Goal: Information Seeking & Learning: Check status

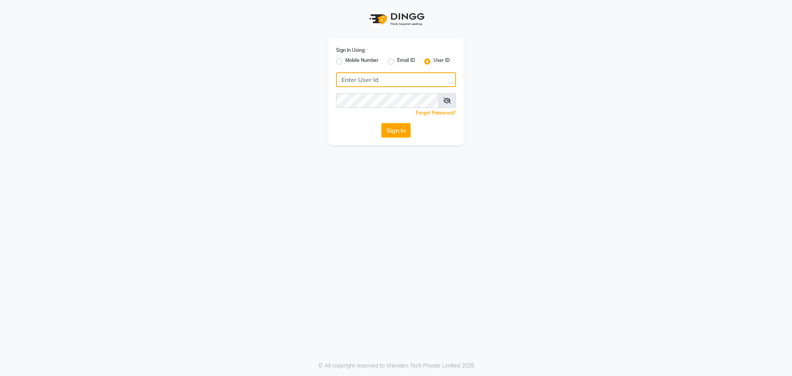
click at [384, 74] on input "Username" at bounding box center [396, 79] width 120 height 15
type input "blossom123"
click at [393, 128] on button "Sign In" at bounding box center [395, 130] width 29 height 15
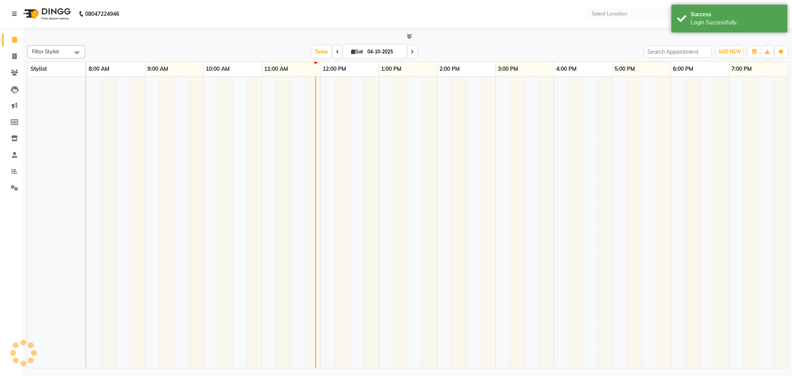
select select "en"
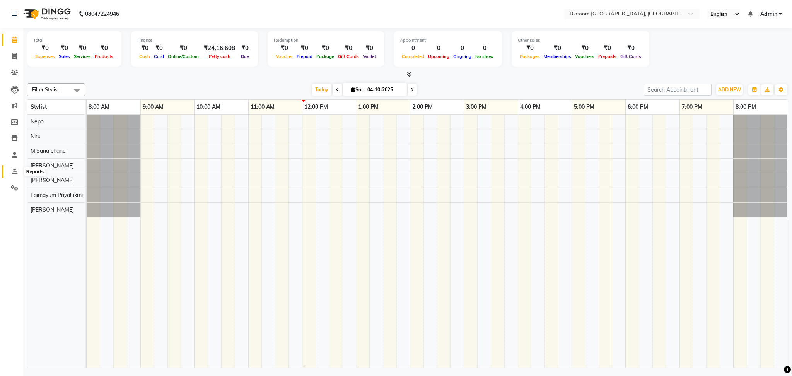
click at [10, 173] on span at bounding box center [15, 171] width 14 height 9
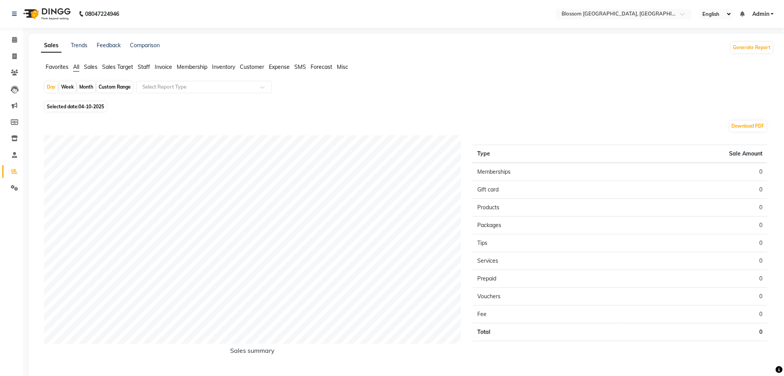
click at [76, 105] on span "Selected date: [DATE]" at bounding box center [75, 107] width 61 height 10
select select "10"
select select "2025"
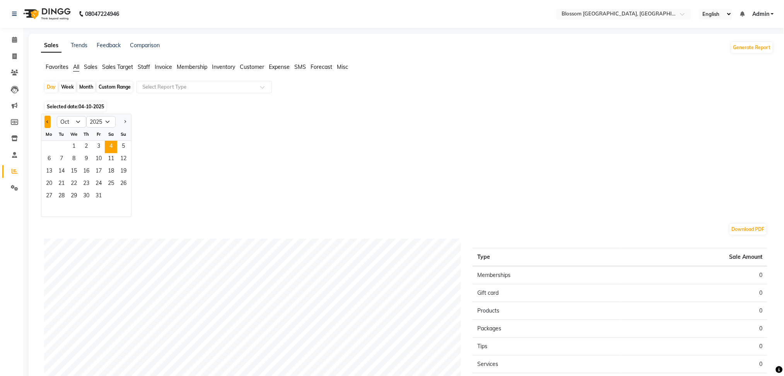
click at [45, 119] on button "Previous month" at bounding box center [47, 122] width 6 height 12
select select "8"
click at [95, 142] on span "1" at bounding box center [98, 147] width 12 height 12
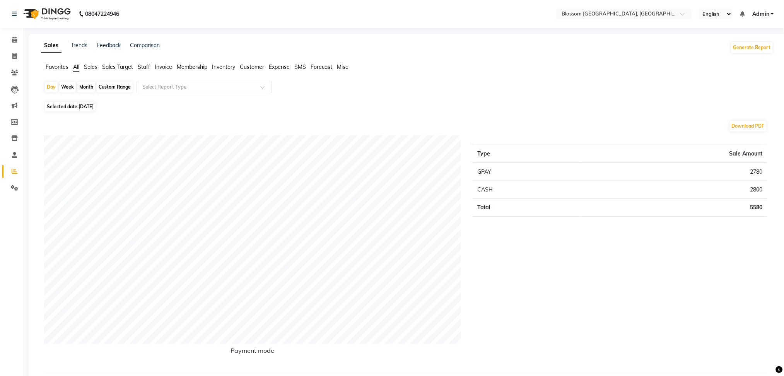
click at [79, 104] on span "[DATE]" at bounding box center [85, 107] width 15 height 6
select select "8"
select select "2025"
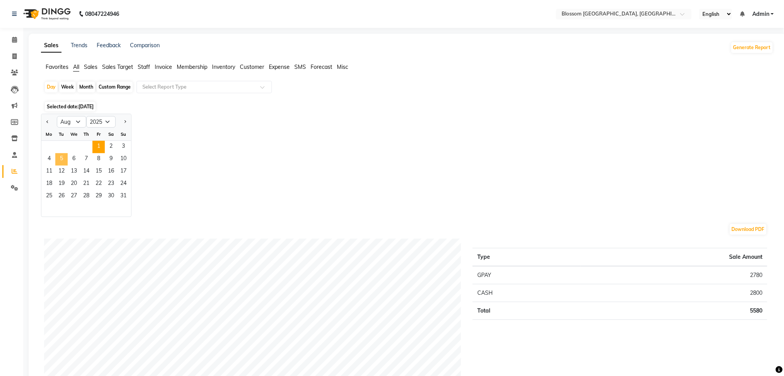
click at [60, 159] on span "5" at bounding box center [61, 159] width 12 height 12
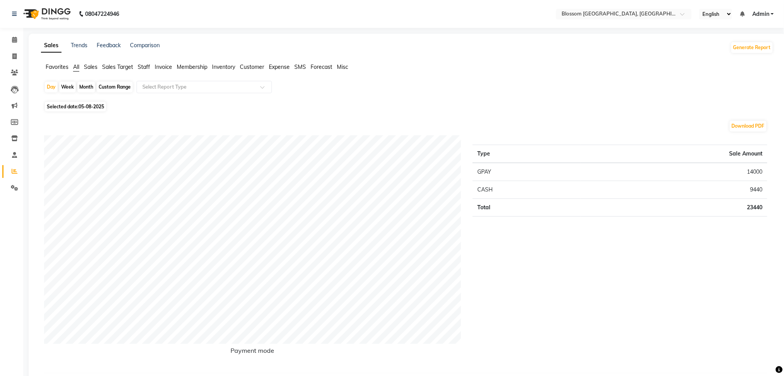
click at [66, 108] on span "Selected date: [DATE]" at bounding box center [75, 107] width 61 height 10
select select "8"
select select "2025"
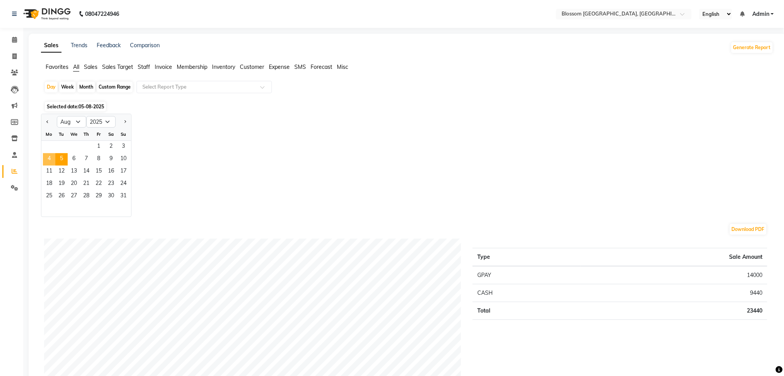
click at [51, 159] on span "4" at bounding box center [49, 159] width 12 height 12
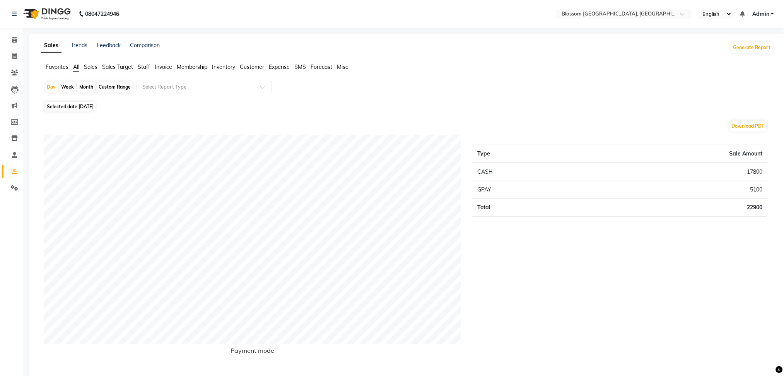
click at [94, 108] on span "[DATE]" at bounding box center [85, 107] width 15 height 6
select select "8"
select select "2025"
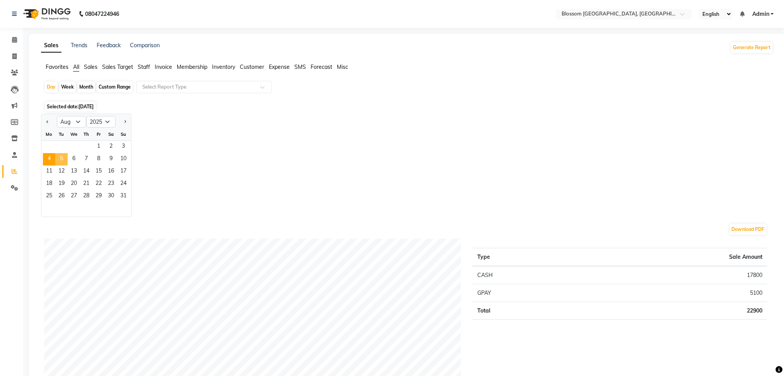
click at [63, 157] on span "5" at bounding box center [61, 159] width 12 height 12
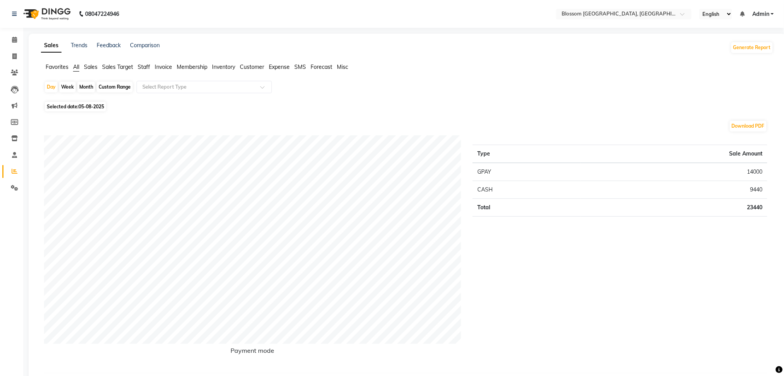
click at [77, 102] on span "Selected date: [DATE]" at bounding box center [75, 107] width 61 height 10
select select "8"
select select "2025"
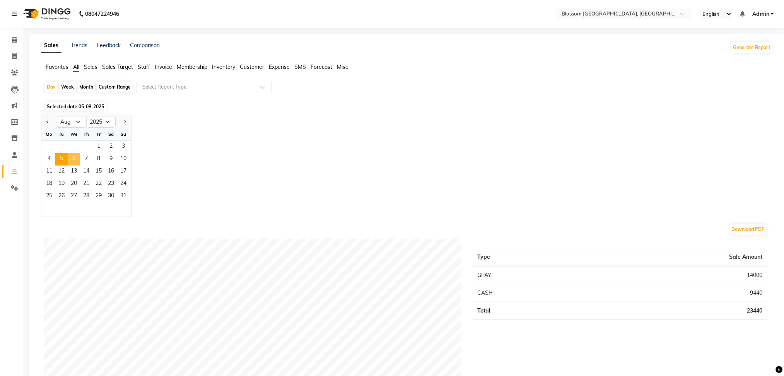
click at [70, 156] on span "6" at bounding box center [74, 159] width 12 height 12
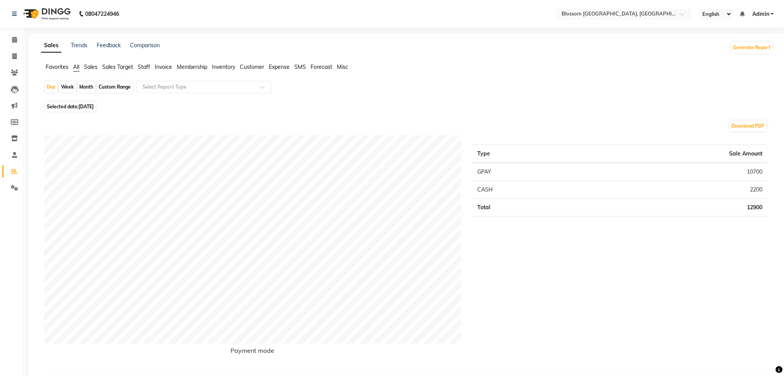
click at [82, 104] on span "[DATE]" at bounding box center [85, 107] width 15 height 6
select select "8"
select select "2025"
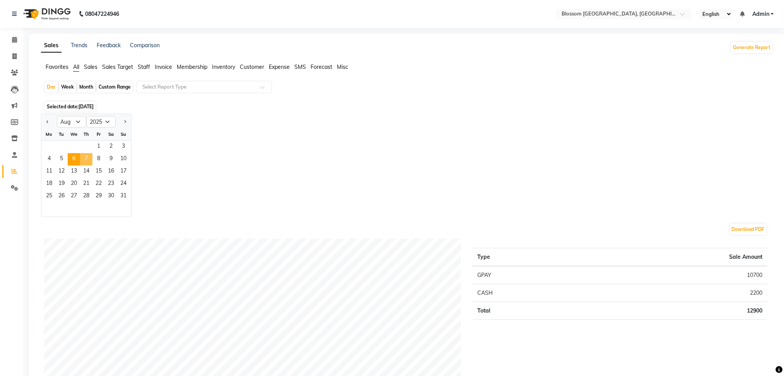
click at [88, 159] on span "7" at bounding box center [86, 159] width 12 height 12
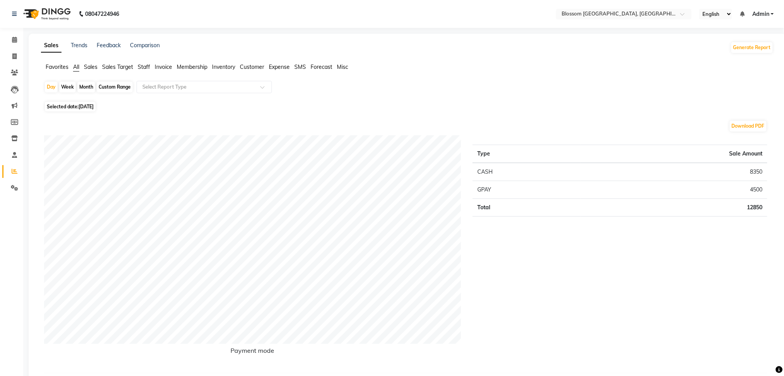
click at [78, 102] on span "Selected date: [DATE]" at bounding box center [70, 107] width 51 height 10
select select "8"
select select "2025"
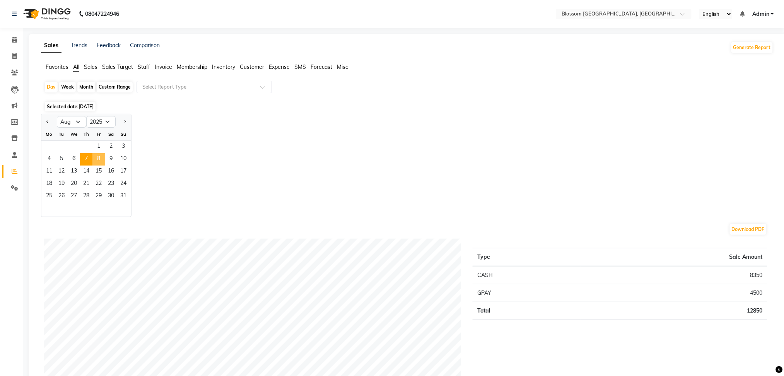
click at [100, 155] on span "8" at bounding box center [98, 159] width 12 height 12
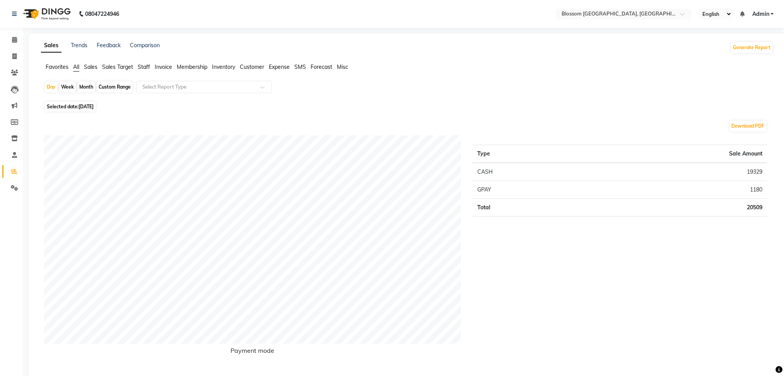
click at [78, 106] on span "Selected date: [DATE]" at bounding box center [70, 107] width 51 height 10
select select "8"
select select "2025"
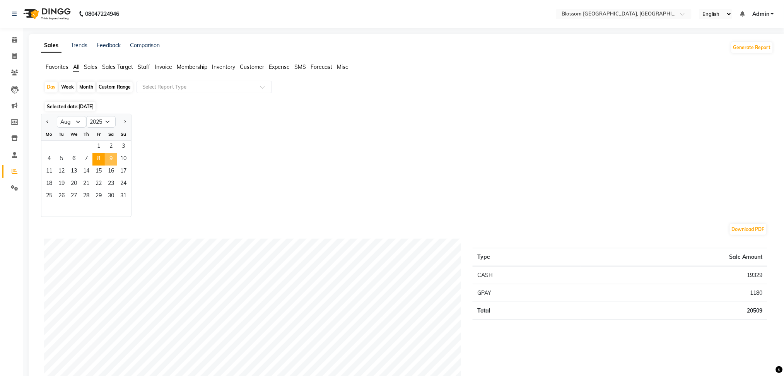
click at [114, 156] on span "9" at bounding box center [111, 159] width 12 height 12
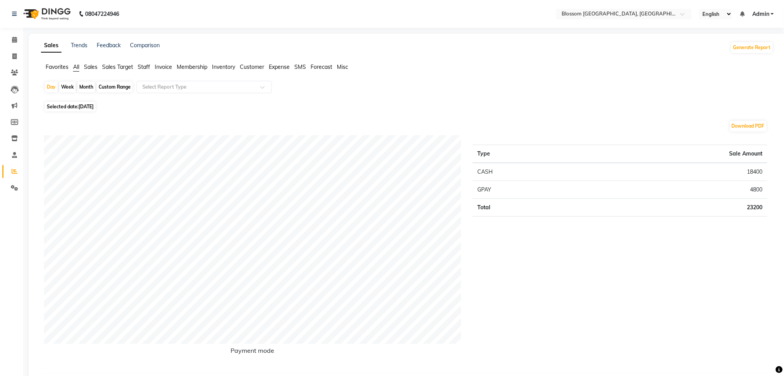
click at [94, 109] on span "[DATE]" at bounding box center [85, 107] width 15 height 6
select select "8"
select select "2025"
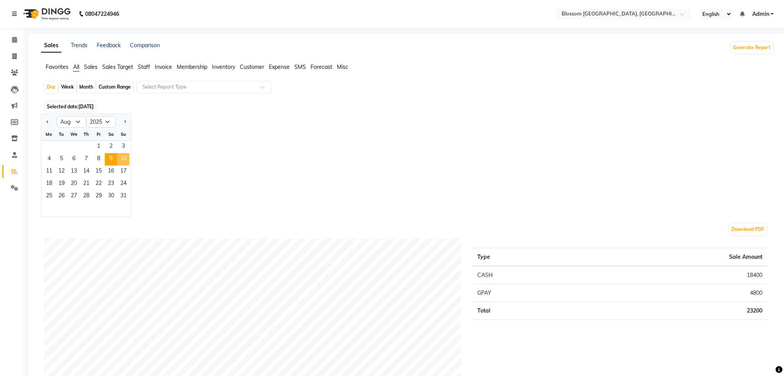
click at [122, 161] on span "10" at bounding box center [123, 159] width 12 height 12
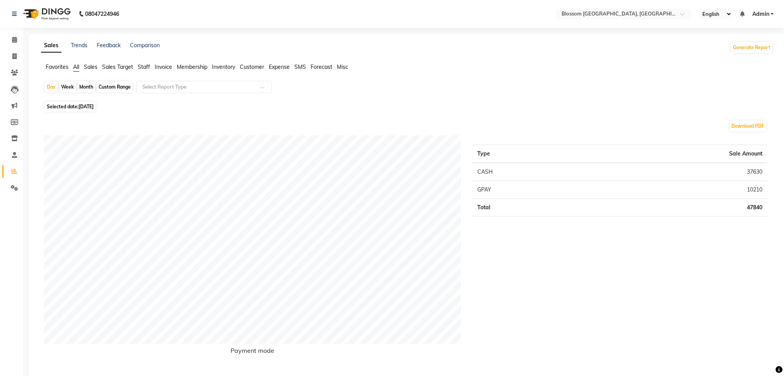
click at [91, 107] on span "[DATE]" at bounding box center [85, 107] width 15 height 6
select select "8"
select select "2025"
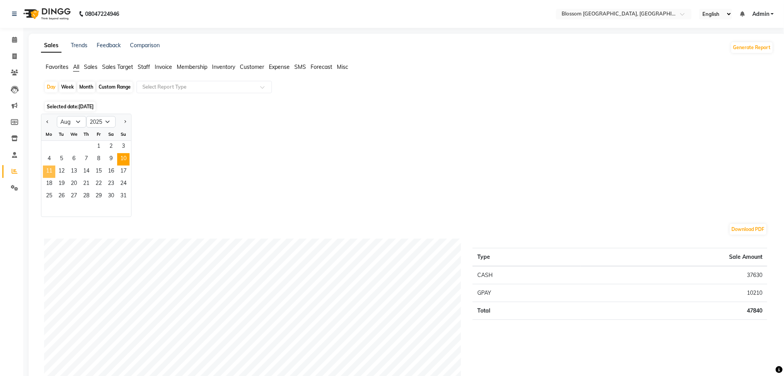
click at [51, 173] on span "11" at bounding box center [49, 171] width 12 height 12
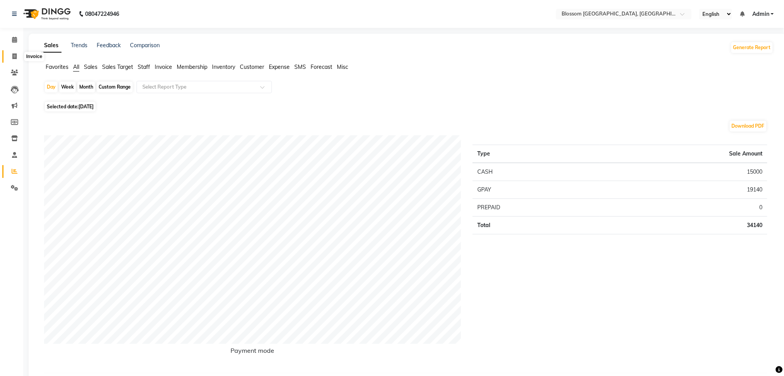
click at [10, 60] on span at bounding box center [15, 56] width 14 height 9
select select "service"
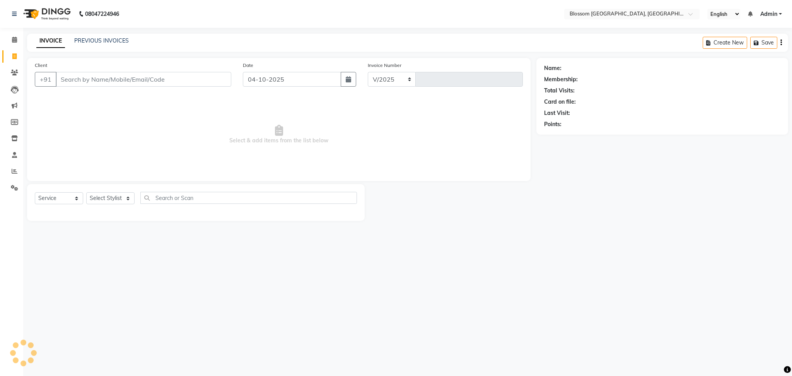
select select "7465"
type input "1353"
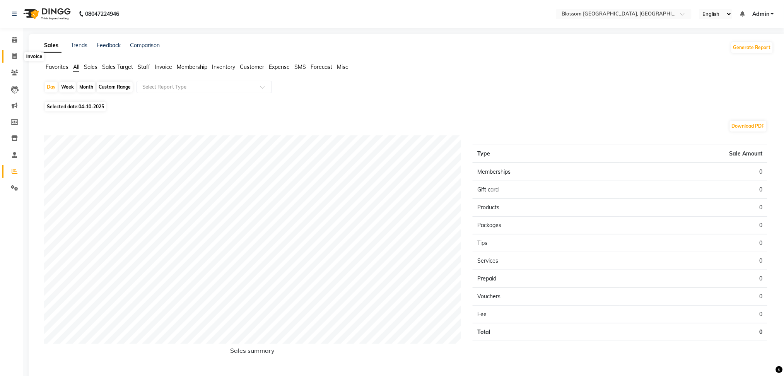
click at [10, 53] on span at bounding box center [15, 56] width 14 height 9
select select "service"
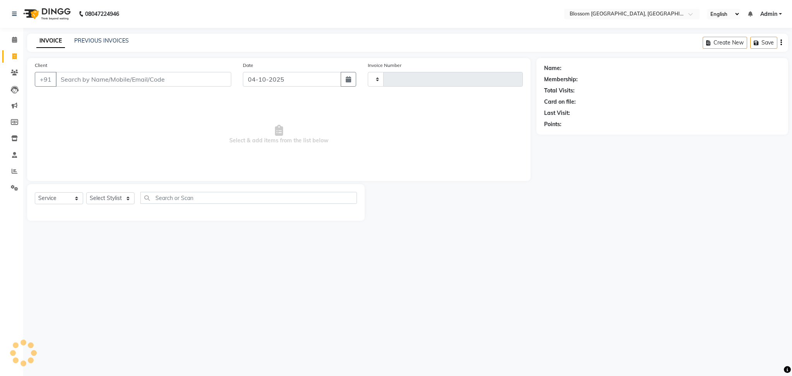
type input "1353"
select select "7465"
click at [352, 79] on button "button" at bounding box center [348, 79] width 15 height 15
select select "10"
select select "2025"
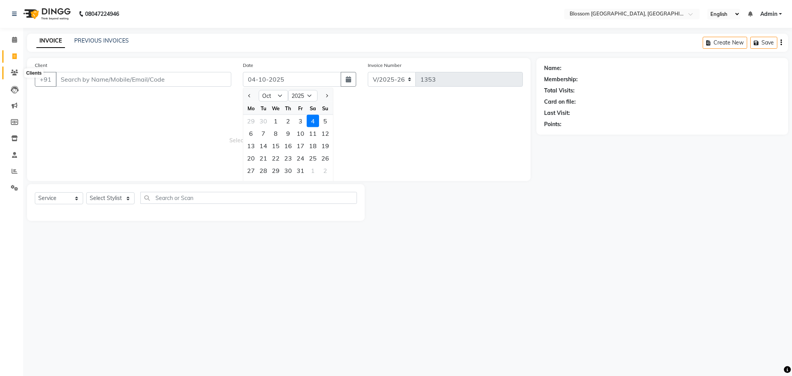
click at [11, 70] on icon at bounding box center [14, 73] width 7 height 6
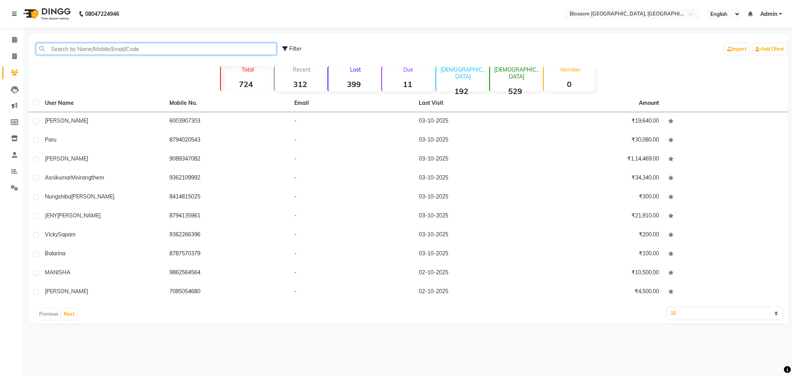
click at [125, 49] on input "text" at bounding box center [156, 49] width 240 height 12
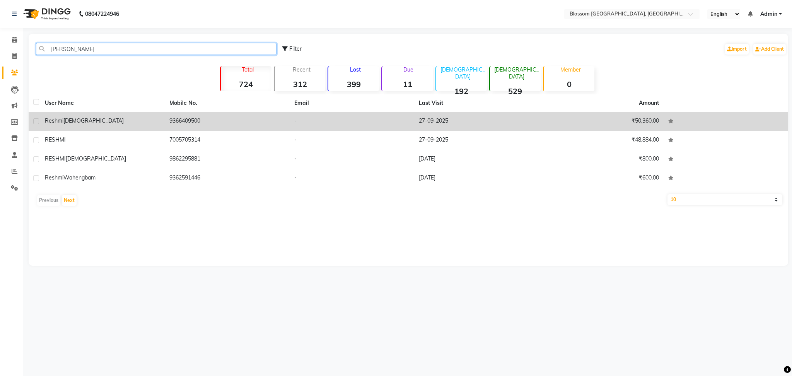
type input "[PERSON_NAME]"
click at [92, 118] on div "[PERSON_NAME][DEMOGRAPHIC_DATA]" at bounding box center [102, 121] width 115 height 8
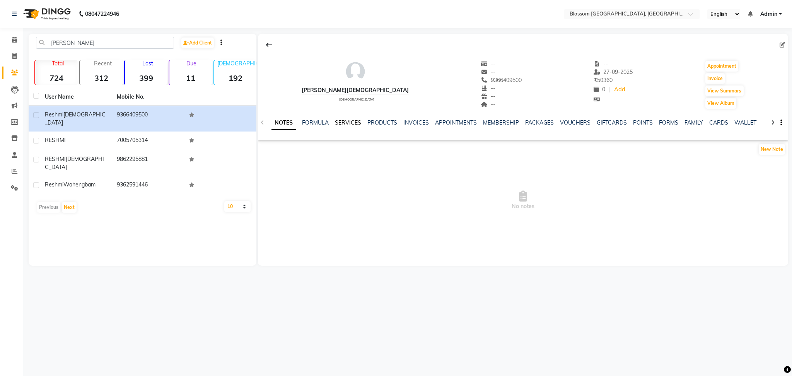
click at [355, 121] on link "SERVICES" at bounding box center [348, 122] width 26 height 7
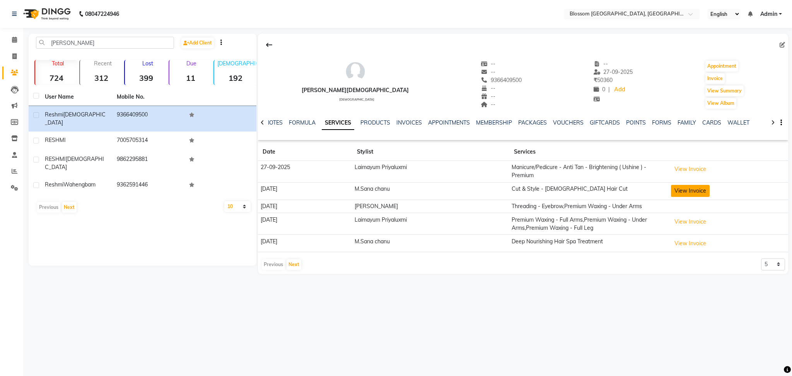
click at [700, 191] on button "View Invoice" at bounding box center [690, 191] width 39 height 12
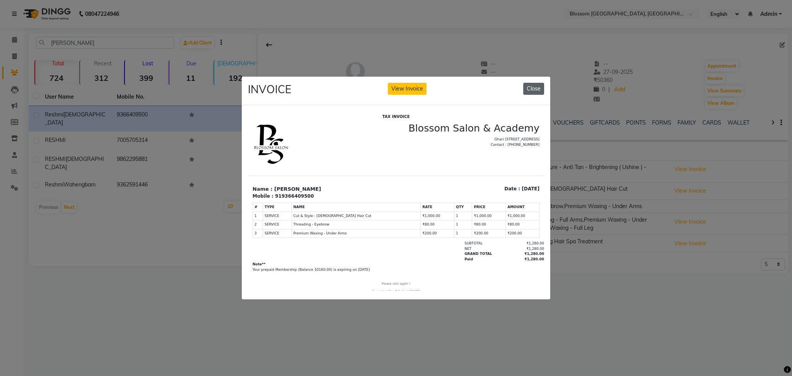
click at [542, 85] on button "Close" at bounding box center [533, 89] width 21 height 12
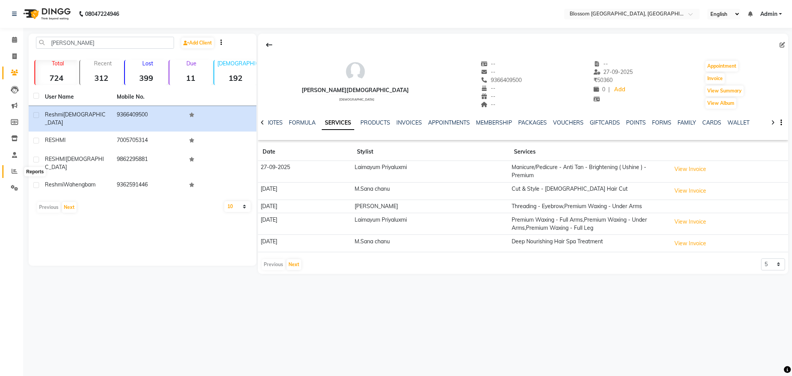
click at [15, 170] on icon at bounding box center [15, 171] width 6 height 6
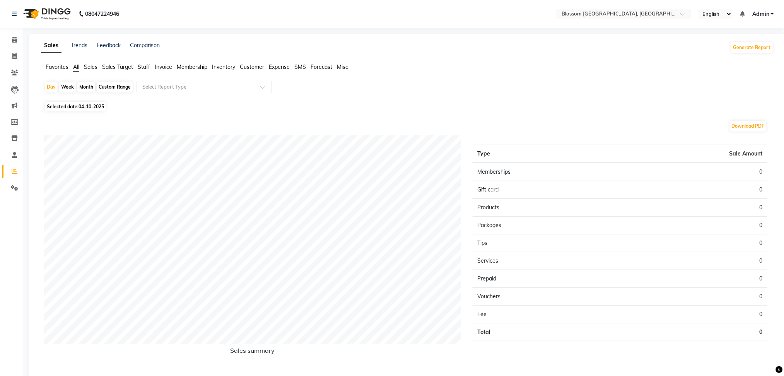
click at [78, 109] on span "Selected date: [DATE]" at bounding box center [75, 107] width 61 height 10
select select "10"
select select "2025"
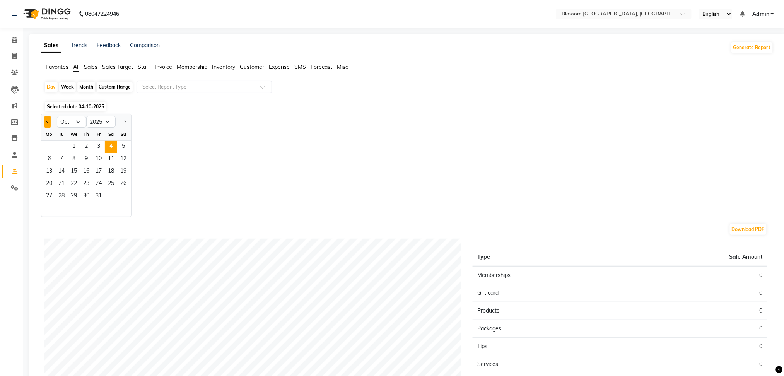
click at [46, 124] on button "Previous month" at bounding box center [47, 122] width 6 height 12
select select "8"
click at [60, 167] on span "12" at bounding box center [61, 171] width 12 height 12
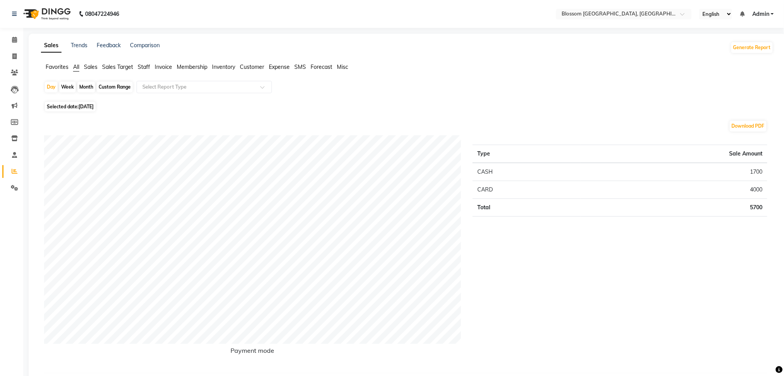
click at [94, 105] on span "[DATE]" at bounding box center [85, 107] width 15 height 6
select select "8"
select select "2025"
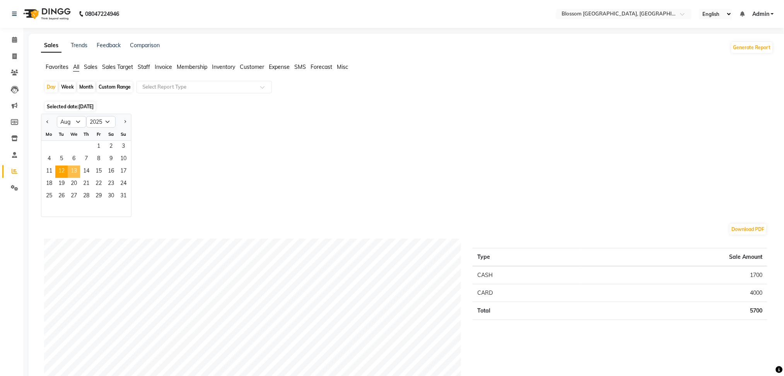
click at [75, 174] on span "13" at bounding box center [74, 171] width 12 height 12
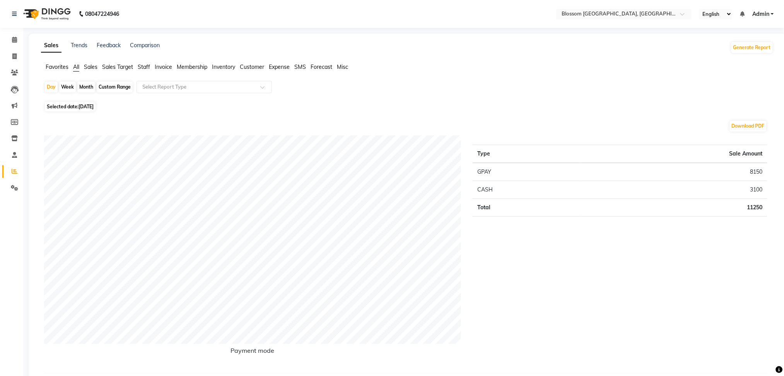
click at [94, 107] on span "[DATE]" at bounding box center [85, 107] width 15 height 6
select select "8"
select select "2025"
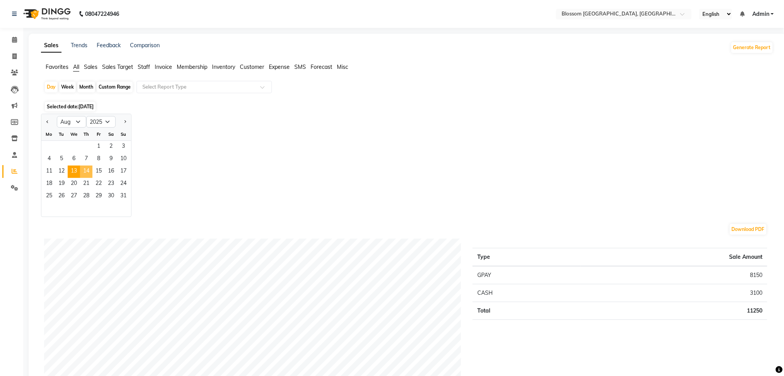
click at [90, 174] on span "14" at bounding box center [86, 171] width 12 height 12
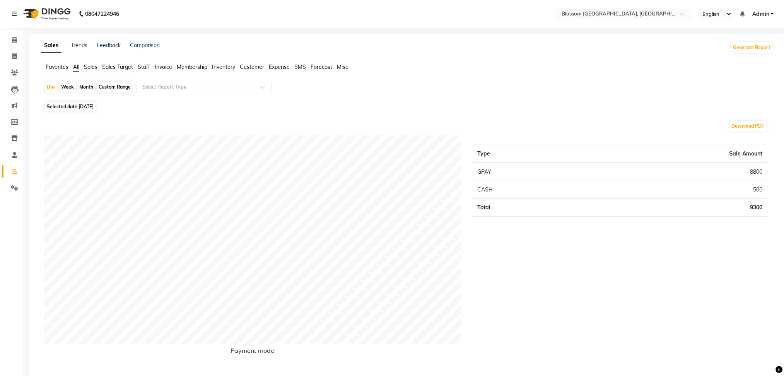
click at [84, 109] on span "[DATE]" at bounding box center [85, 107] width 15 height 6
select select "8"
select select "2025"
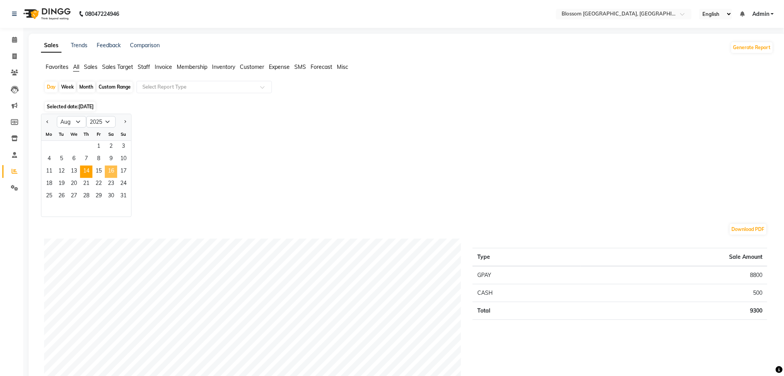
click at [113, 174] on span "16" at bounding box center [111, 171] width 12 height 12
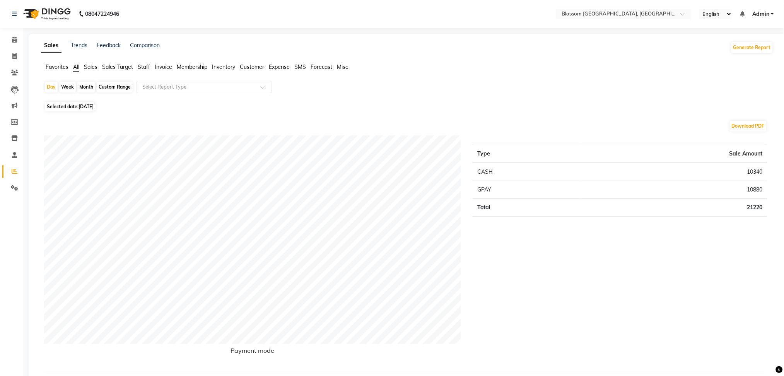
click at [94, 108] on span "[DATE]" at bounding box center [85, 107] width 15 height 6
select select "8"
select select "2025"
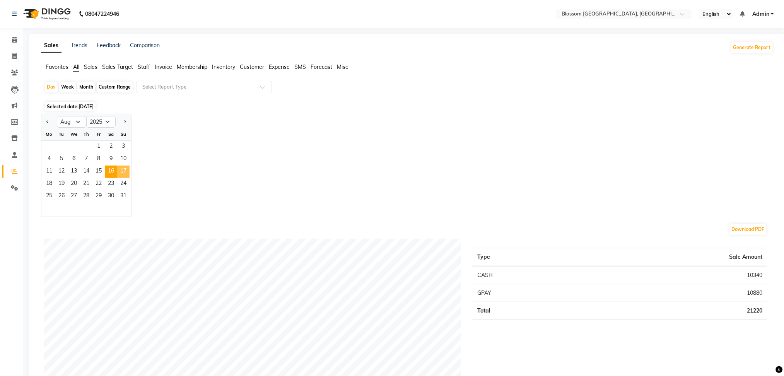
click at [127, 170] on span "17" at bounding box center [123, 171] width 12 height 12
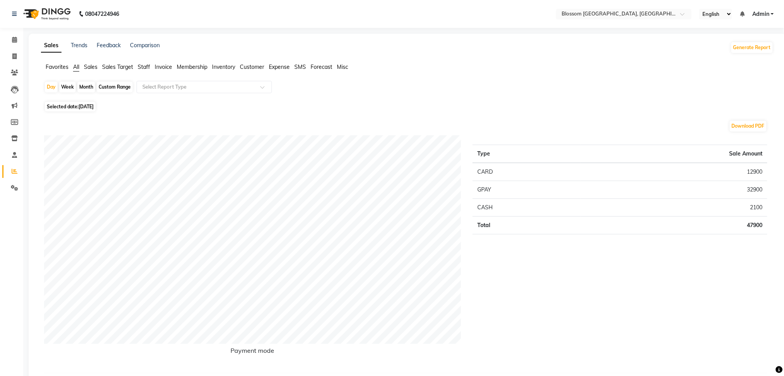
click at [88, 105] on span "[DATE]" at bounding box center [85, 107] width 15 height 6
select select "8"
select select "2025"
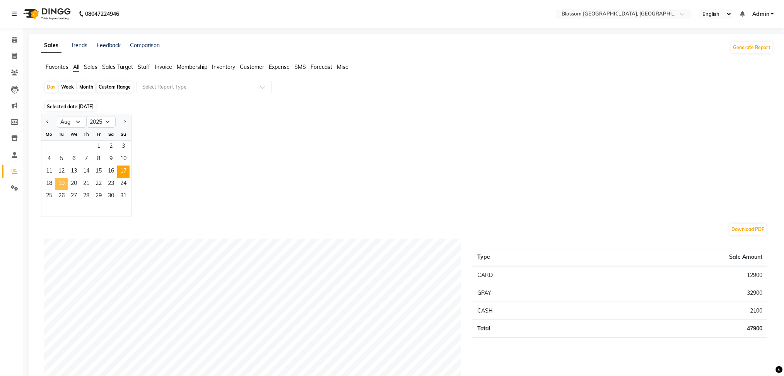
click at [57, 181] on span "19" at bounding box center [61, 184] width 12 height 12
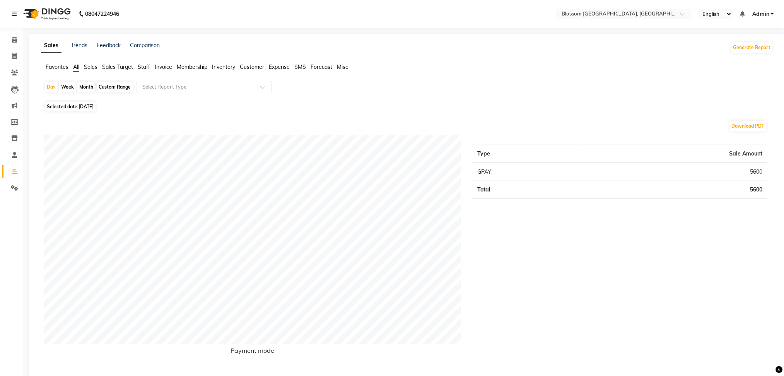
click at [69, 105] on span "Selected date: [DATE]" at bounding box center [70, 107] width 51 height 10
select select "8"
select select "2025"
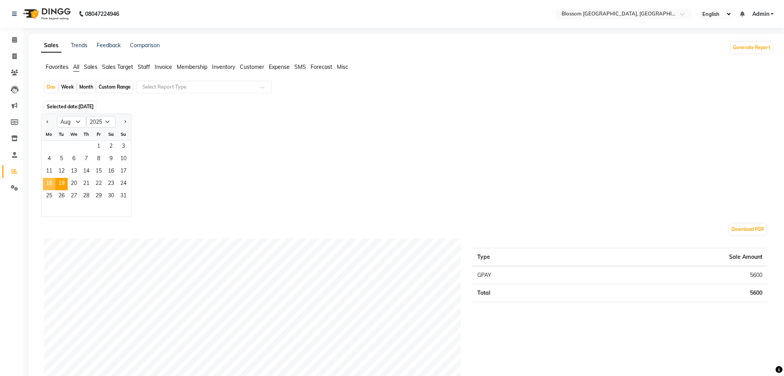
click at [47, 182] on span "18" at bounding box center [49, 184] width 12 height 12
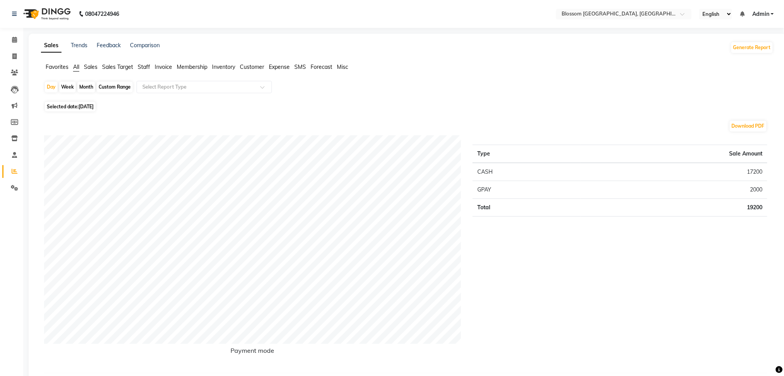
click at [66, 107] on span "Selected date: [DATE]" at bounding box center [70, 107] width 51 height 10
select select "8"
select select "2025"
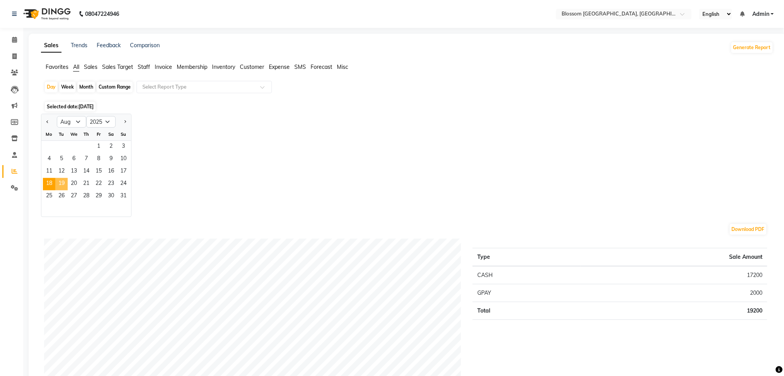
click at [62, 186] on span "19" at bounding box center [61, 184] width 12 height 12
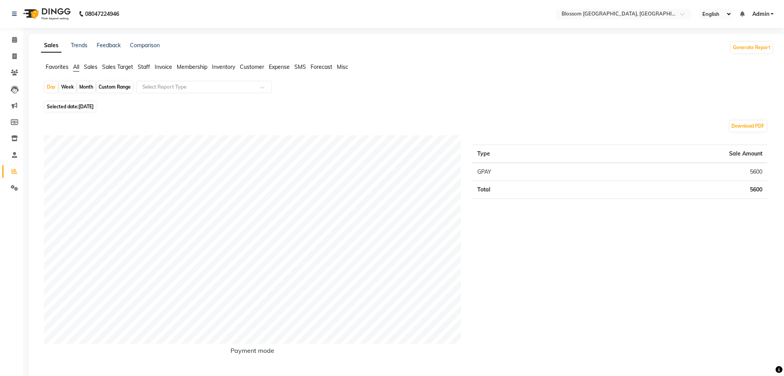
click at [89, 107] on span "[DATE]" at bounding box center [85, 107] width 15 height 6
select select "8"
select select "2025"
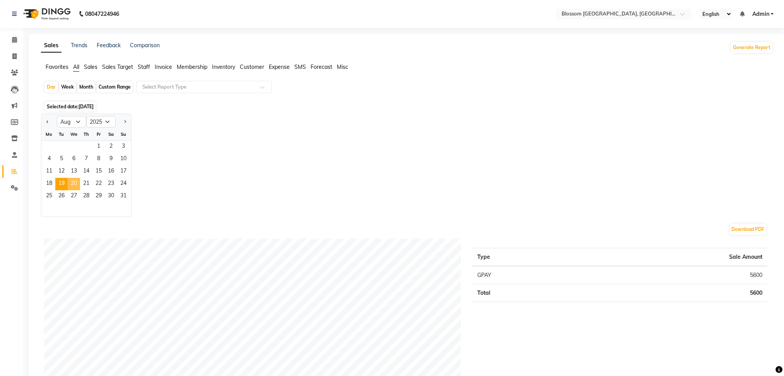
click at [69, 181] on span "20" at bounding box center [74, 184] width 12 height 12
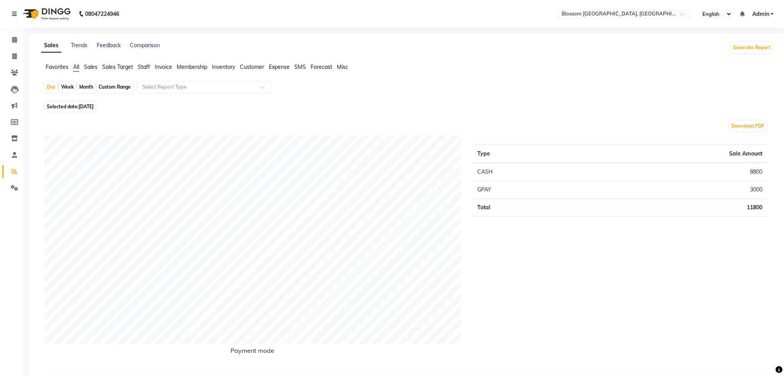
click at [90, 103] on span "Selected date: [DATE]" at bounding box center [70, 107] width 51 height 10
select select "8"
select select "2025"
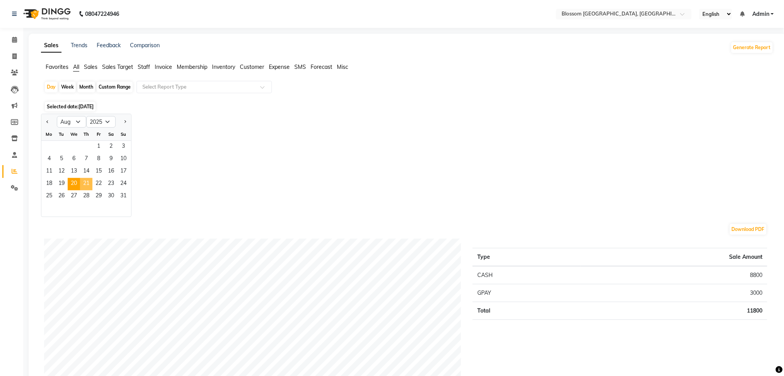
click at [85, 183] on span "21" at bounding box center [86, 184] width 12 height 12
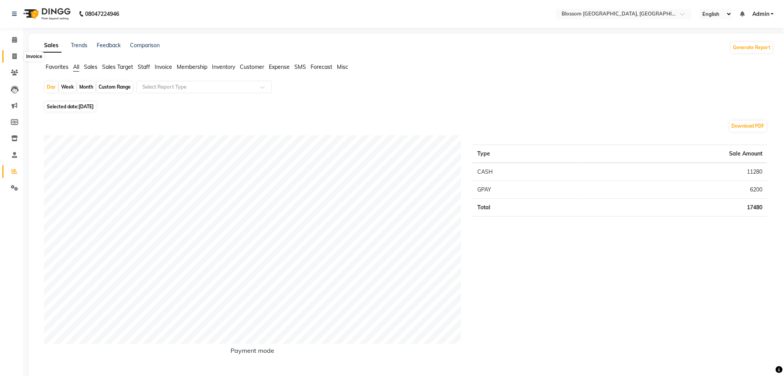
click at [15, 58] on icon at bounding box center [14, 56] width 4 height 6
select select "service"
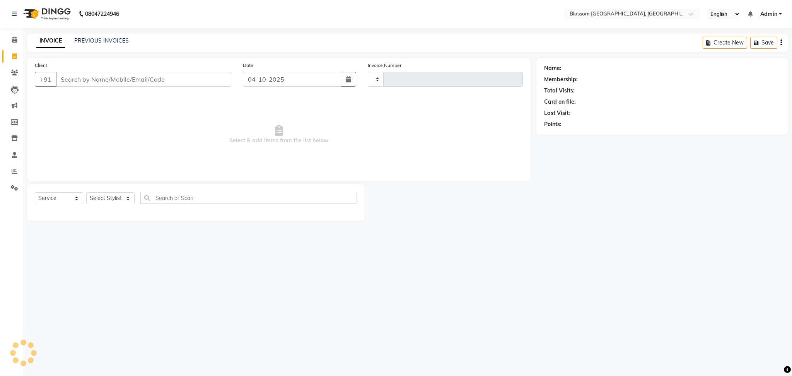
type input "1353"
select select "7465"
click at [84, 78] on input "Client" at bounding box center [144, 79] width 176 height 15
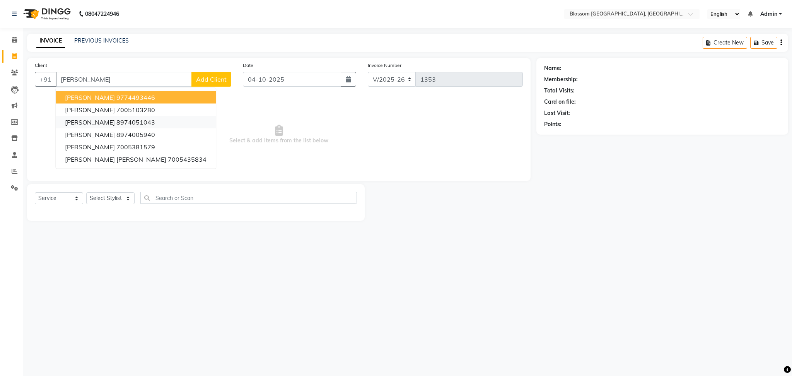
type input "[PERSON_NAME]"
click at [12, 169] on icon at bounding box center [15, 171] width 6 height 6
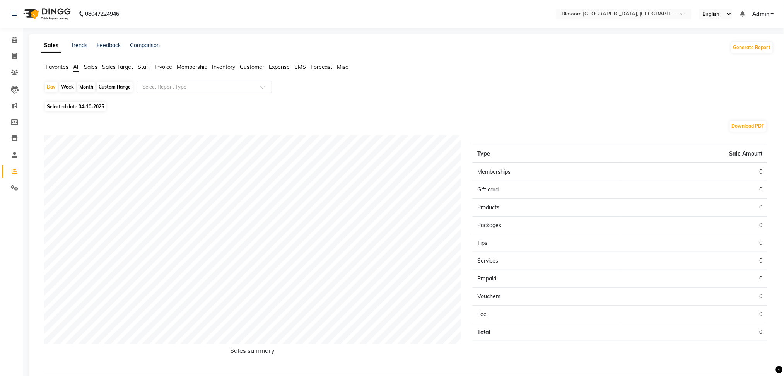
click at [58, 106] on span "Selected date: [DATE]" at bounding box center [75, 107] width 61 height 10
select select "10"
select select "2025"
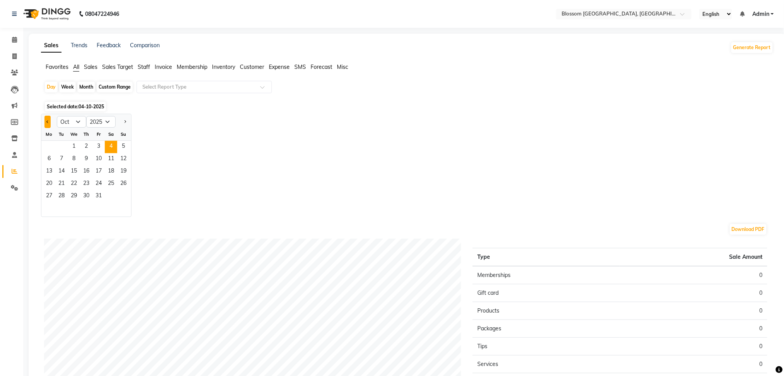
click at [48, 127] on button "Previous month" at bounding box center [47, 122] width 6 height 12
click at [49, 123] on button "Previous month" at bounding box center [47, 122] width 6 height 12
select select "8"
click at [98, 187] on span "22" at bounding box center [98, 184] width 12 height 12
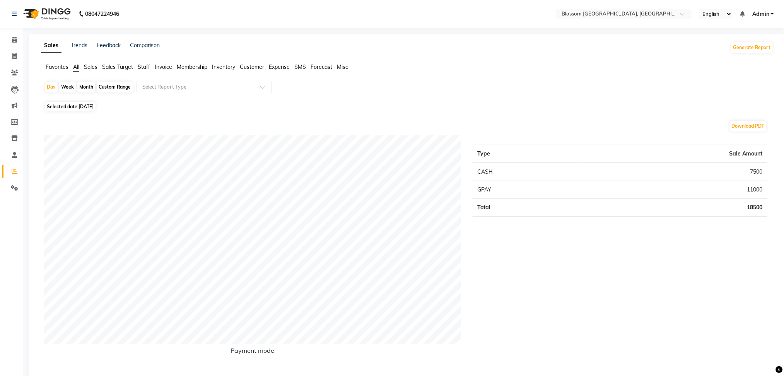
click at [87, 109] on span "[DATE]" at bounding box center [85, 107] width 15 height 6
select select "8"
select select "2025"
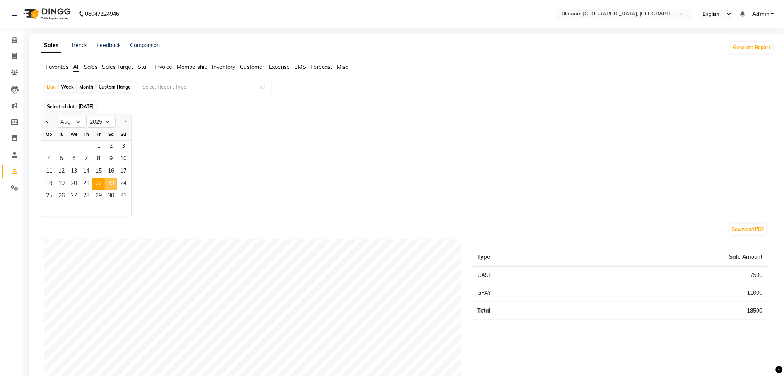
click at [112, 185] on span "23" at bounding box center [111, 184] width 12 height 12
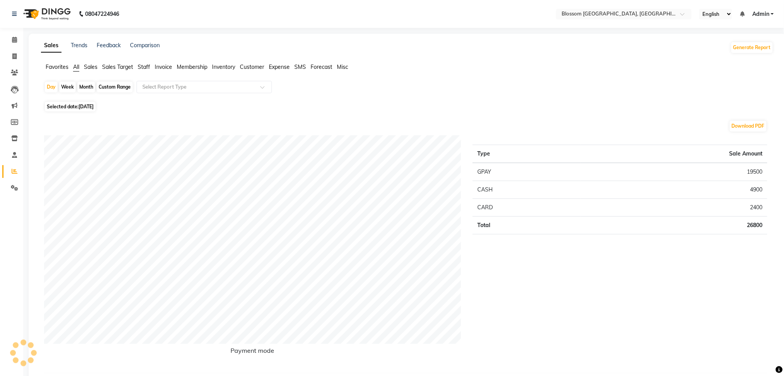
click at [91, 107] on span "[DATE]" at bounding box center [85, 107] width 15 height 6
select select "8"
select select "2025"
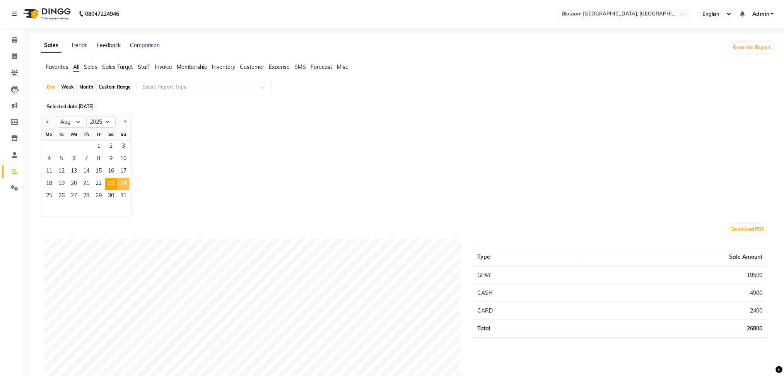
click at [121, 182] on span "24" at bounding box center [123, 184] width 12 height 12
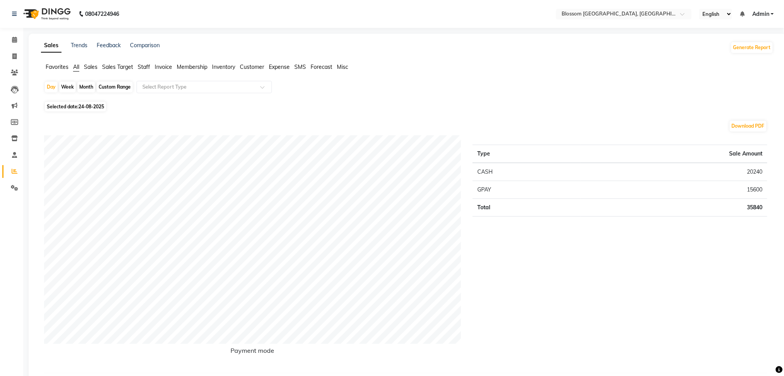
click at [83, 109] on span "24-08-2025" at bounding box center [91, 107] width 26 height 6
select select "8"
select select "2025"
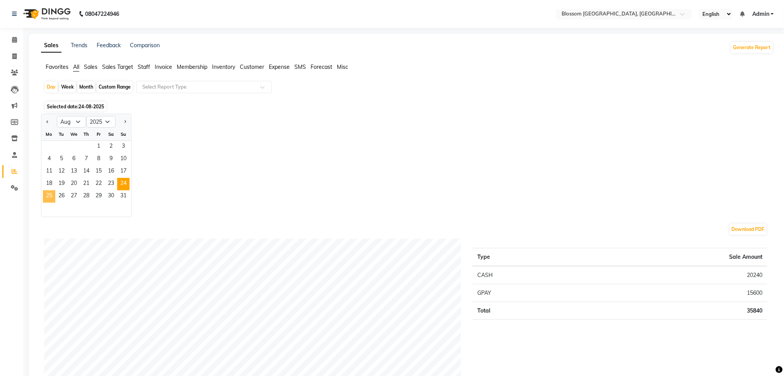
click at [51, 197] on span "25" at bounding box center [49, 196] width 12 height 12
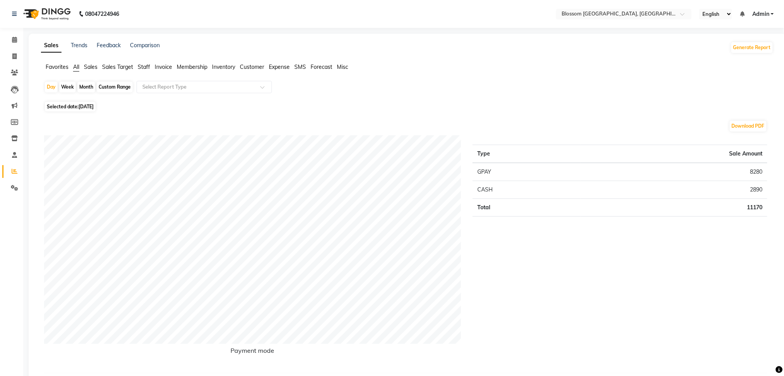
click at [94, 106] on span "[DATE]" at bounding box center [85, 107] width 15 height 6
select select "8"
select select "2025"
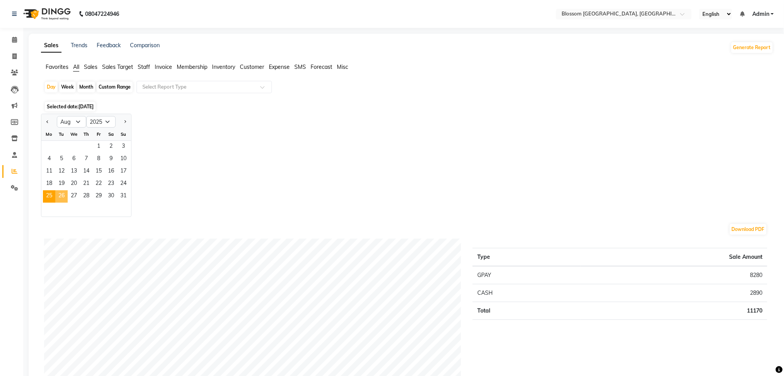
click at [63, 194] on span "26" at bounding box center [61, 196] width 12 height 12
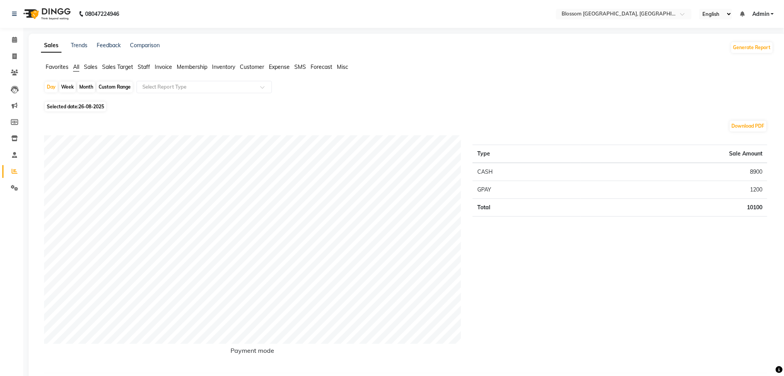
click at [86, 108] on span "26-08-2025" at bounding box center [91, 107] width 26 height 6
select select "8"
select select "2025"
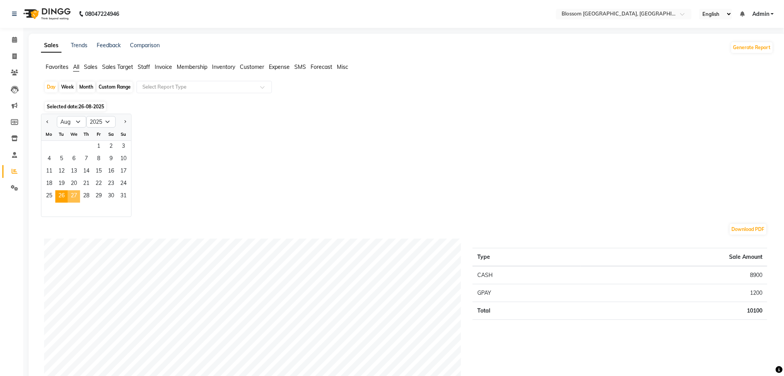
click at [68, 199] on span "27" at bounding box center [74, 196] width 12 height 12
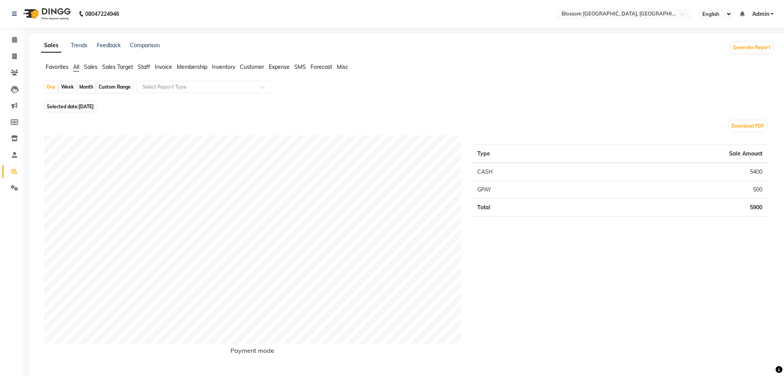
click at [78, 104] on span "Selected date: [DATE]" at bounding box center [70, 107] width 51 height 10
select select "8"
select select "2025"
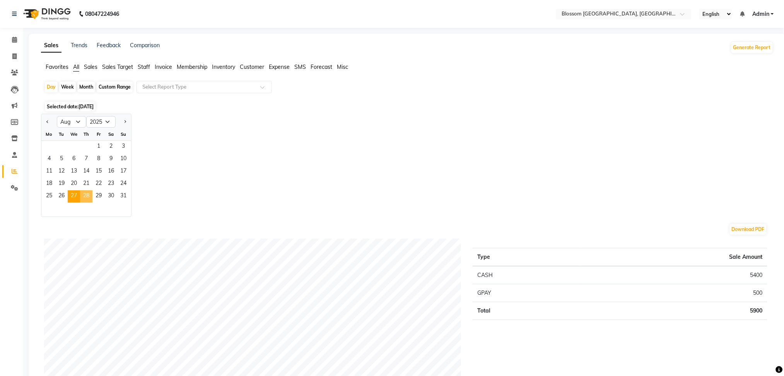
click at [87, 195] on span "28" at bounding box center [86, 196] width 12 height 12
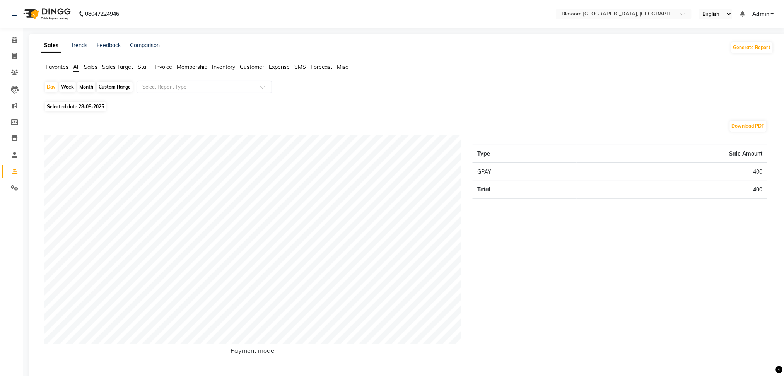
click at [83, 107] on span "28-08-2025" at bounding box center [91, 107] width 26 height 6
select select "8"
select select "2025"
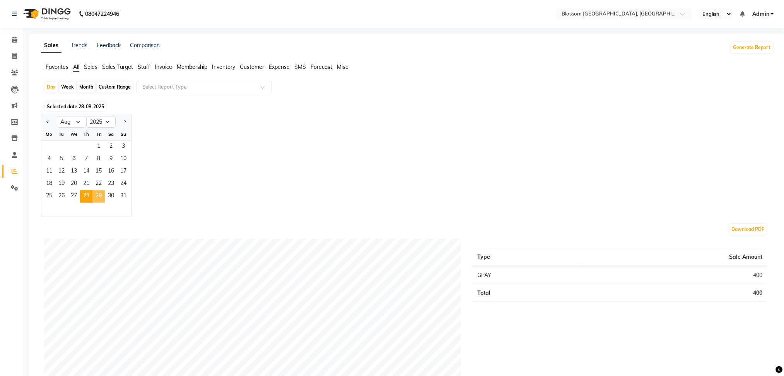
click at [97, 197] on span "29" at bounding box center [98, 196] width 12 height 12
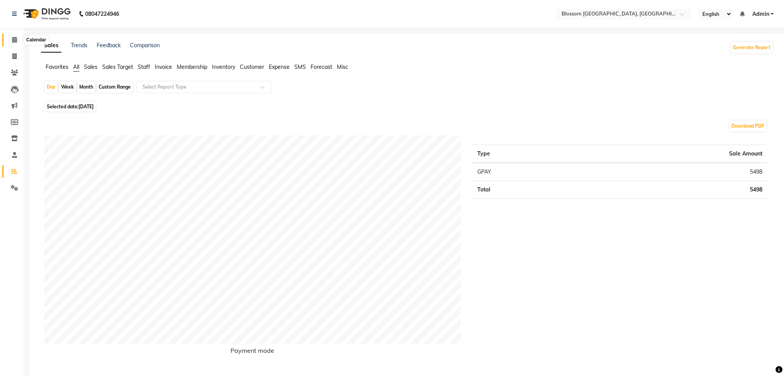
click at [16, 43] on span at bounding box center [15, 40] width 14 height 9
